Goal: Transaction & Acquisition: Purchase product/service

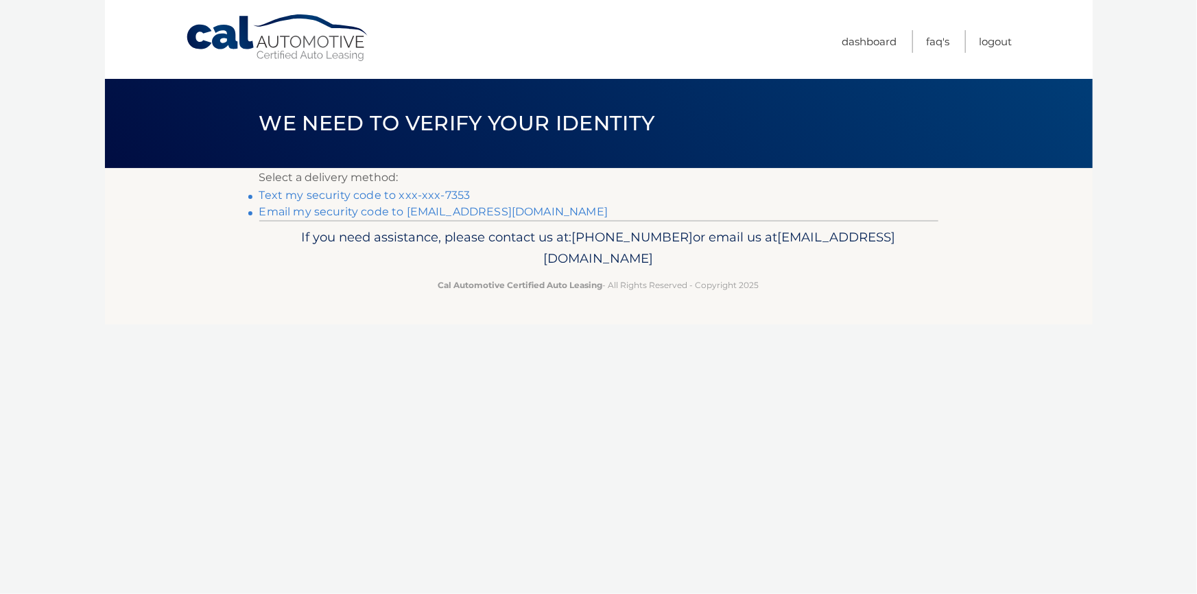
click at [336, 197] on link "Text my security code to xxx-xxx-7353" at bounding box center [364, 195] width 211 height 13
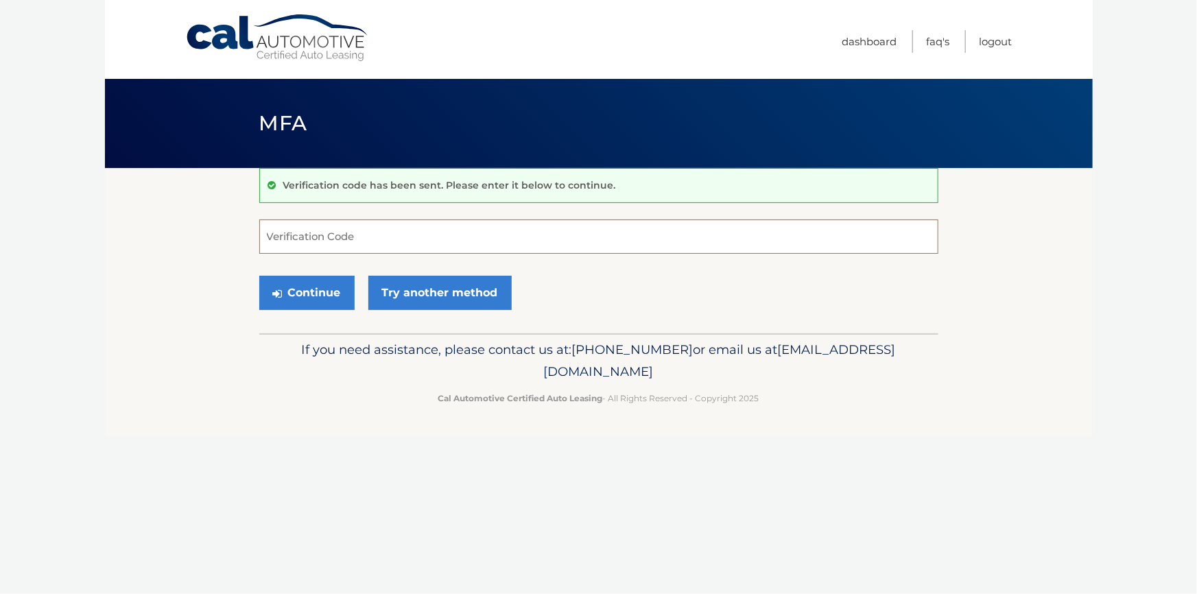
click at [316, 239] on input "Verification Code" at bounding box center [598, 236] width 679 height 34
type input "888263"
click at [259, 276] on button "Continue" at bounding box center [306, 293] width 95 height 34
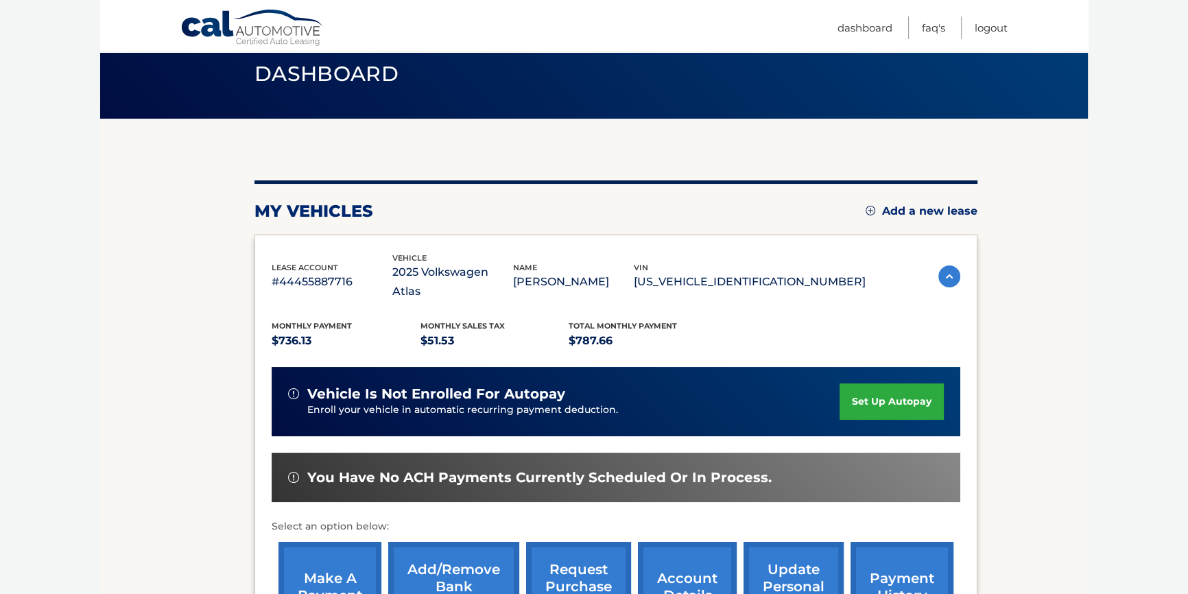
scroll to position [124, 0]
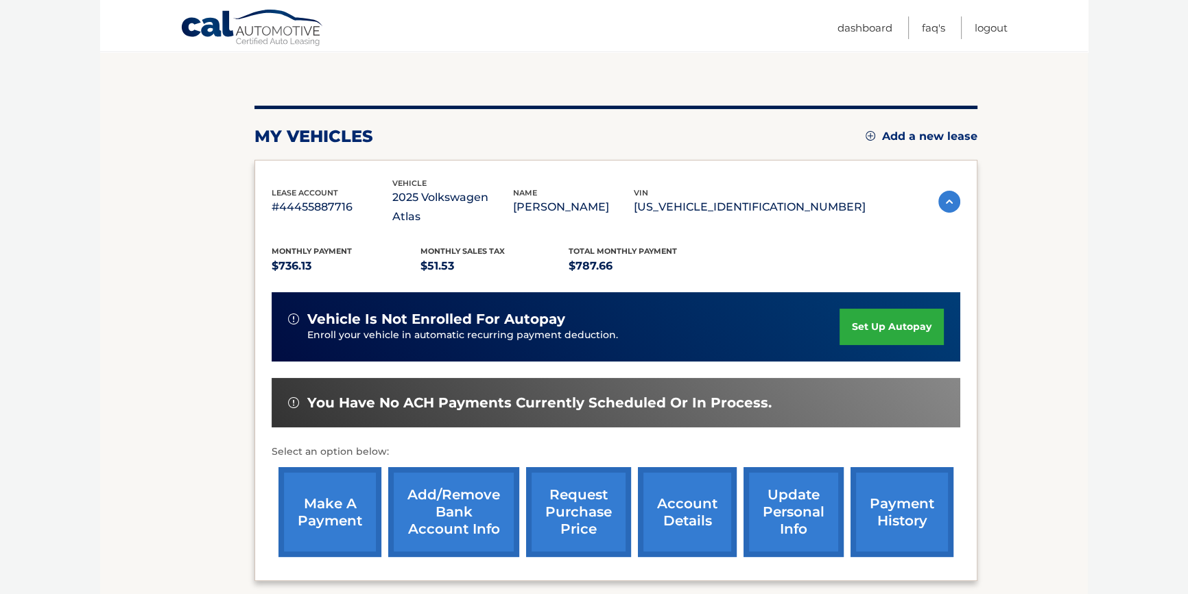
click at [314, 483] on link "make a payment" at bounding box center [329, 512] width 103 height 90
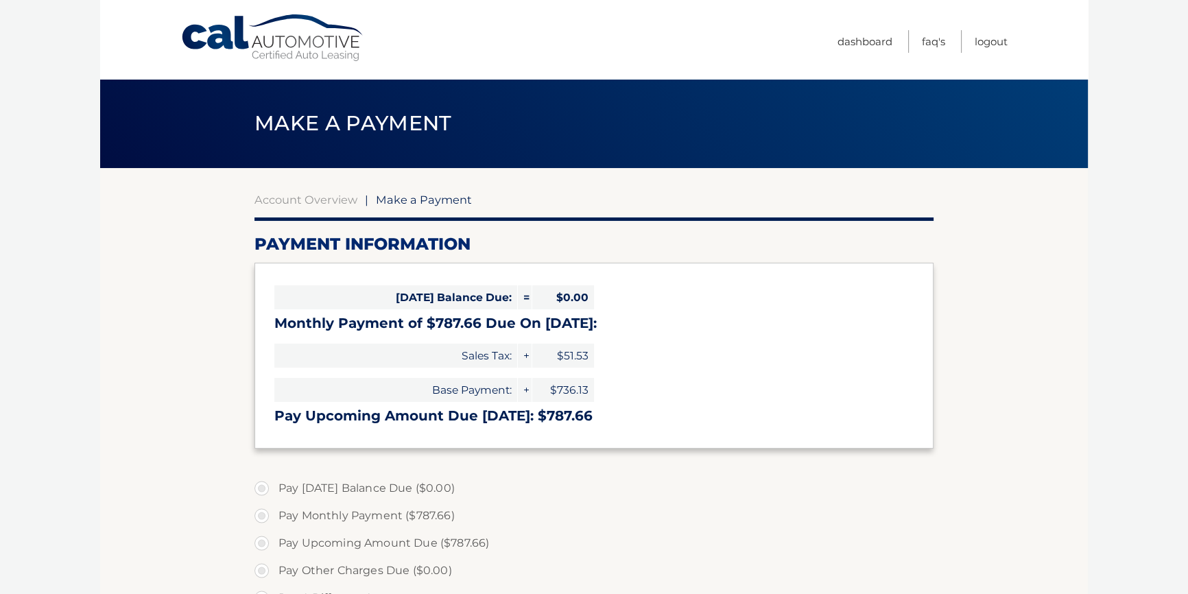
select select "ZDgxODJiNjItMGQ2MS00NTE4LWI1ODMtYjFkMjlkNjY0Njdk"
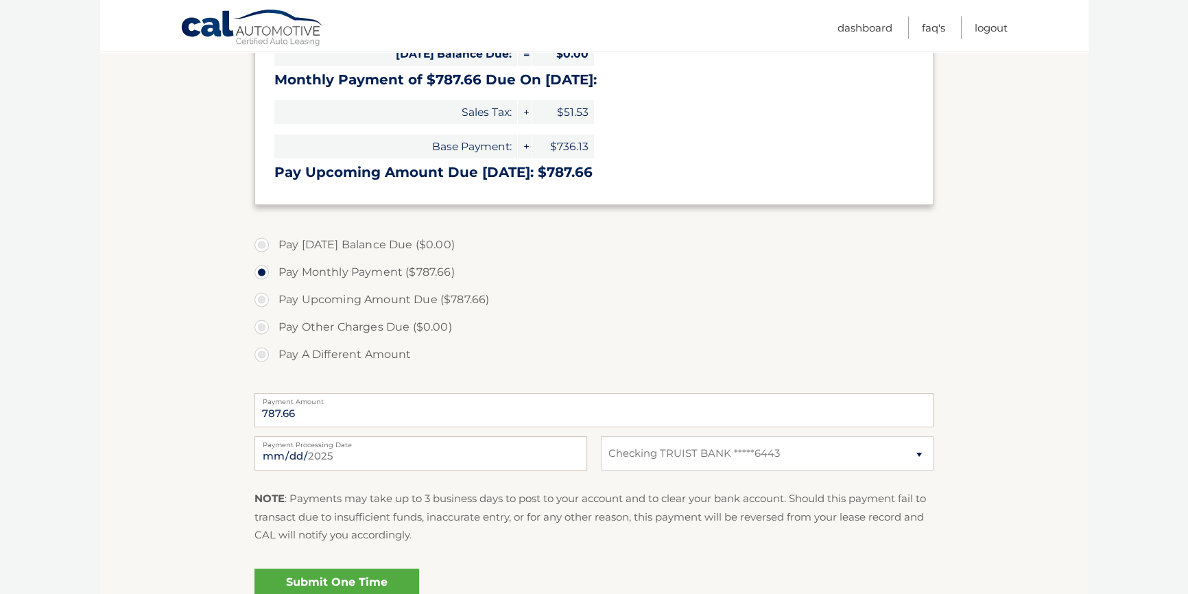
scroll to position [249, 0]
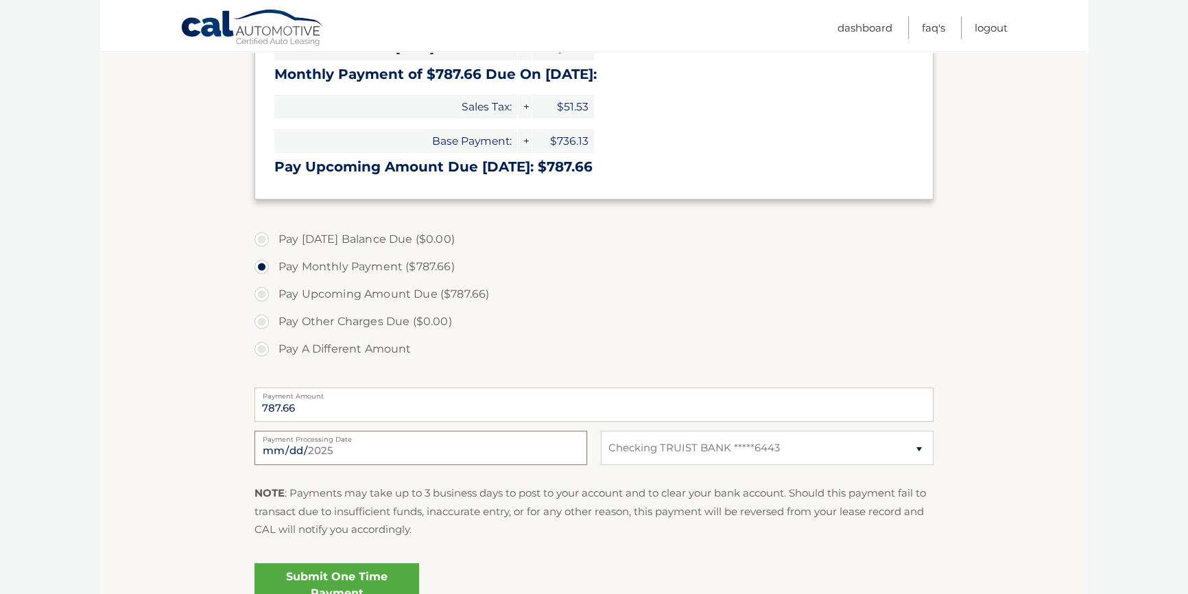
click at [364, 453] on input "[DATE]" at bounding box center [420, 448] width 333 height 34
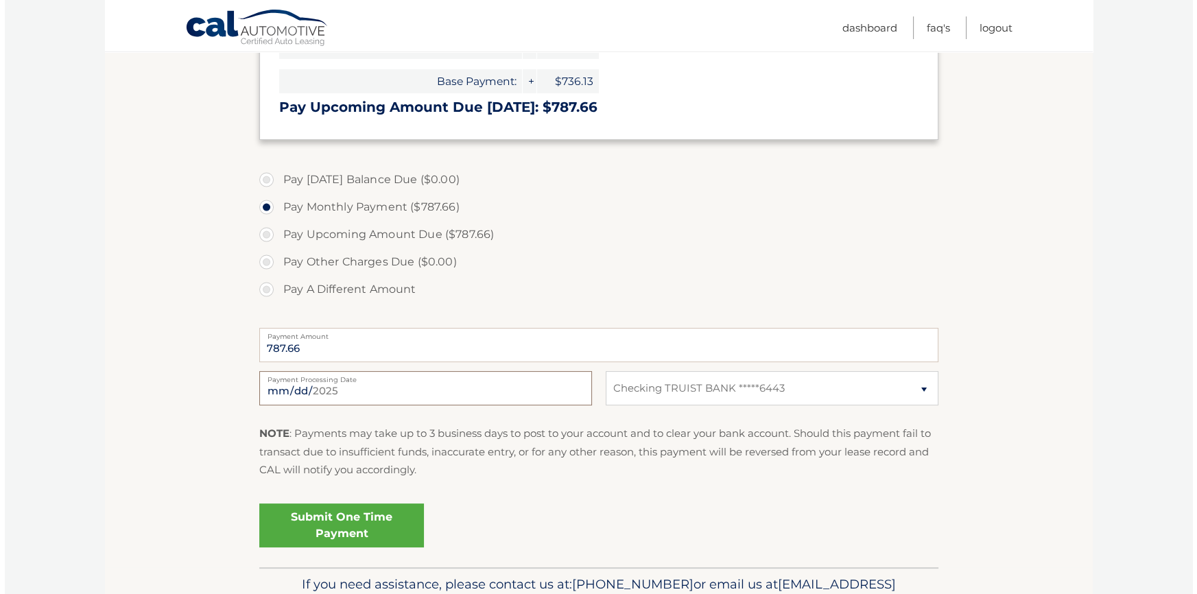
scroll to position [311, 0]
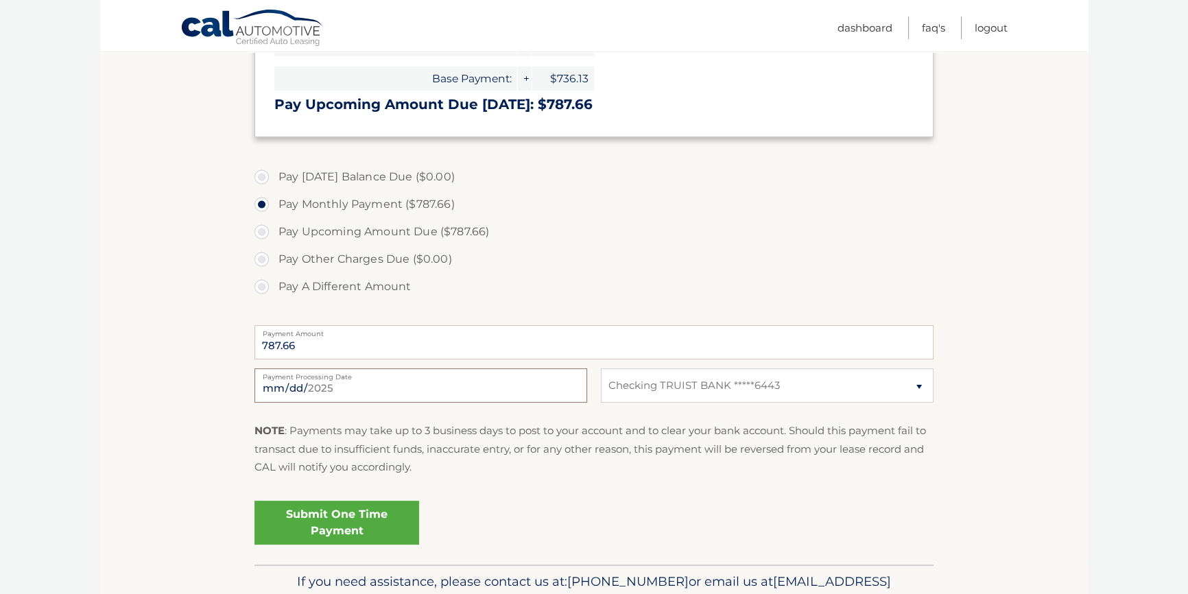
click at [302, 386] on input "2025-09-01" at bounding box center [420, 385] width 333 height 34
type input "2025-09-14"
click at [350, 523] on link "Submit One Time Payment" at bounding box center [336, 523] width 165 height 44
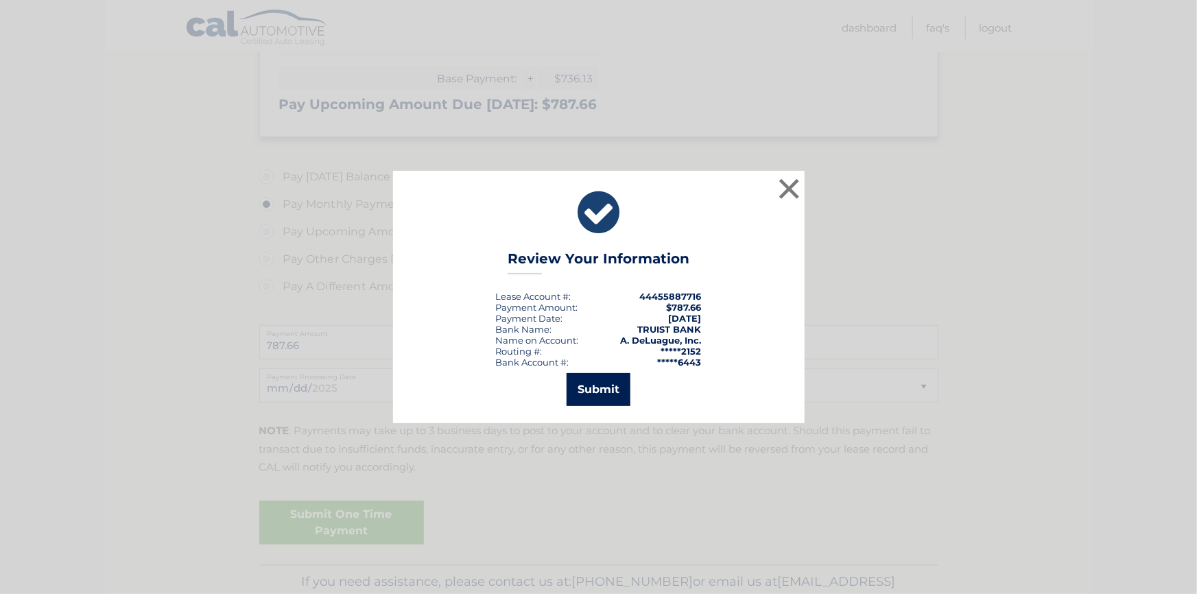
click at [595, 388] on button "Submit" at bounding box center [599, 389] width 64 height 33
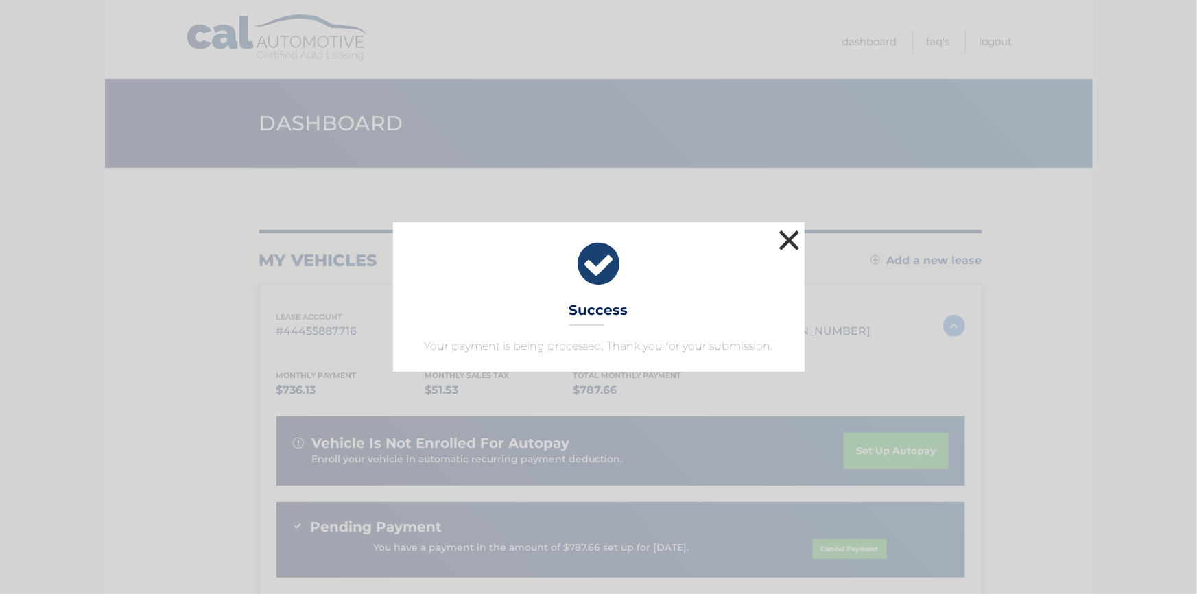
click at [788, 239] on button "×" at bounding box center [789, 239] width 27 height 27
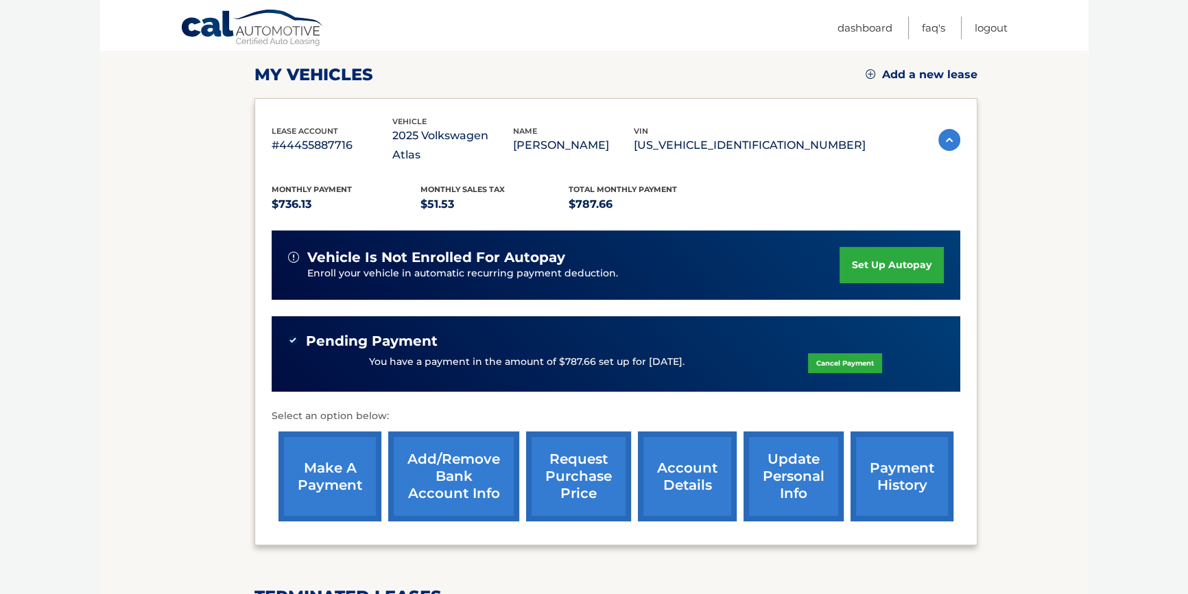
scroll to position [187, 0]
